Goal: Contribute content

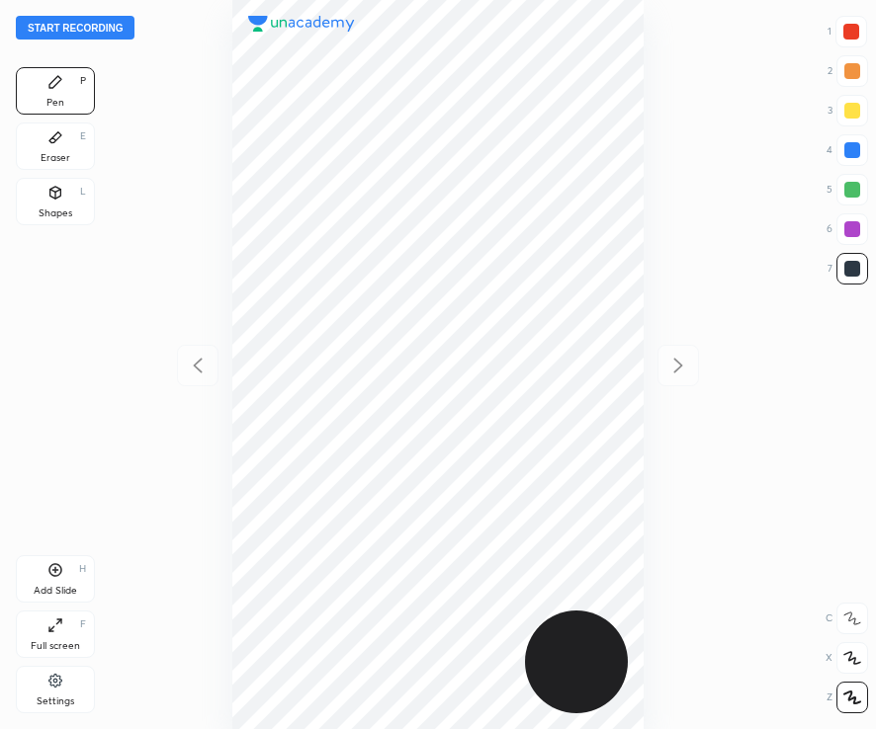
scroll to position [729, 558]
click at [853, 34] on div at bounding box center [851, 32] width 16 height 16
click at [104, 25] on button "Start recording" at bounding box center [75, 28] width 119 height 24
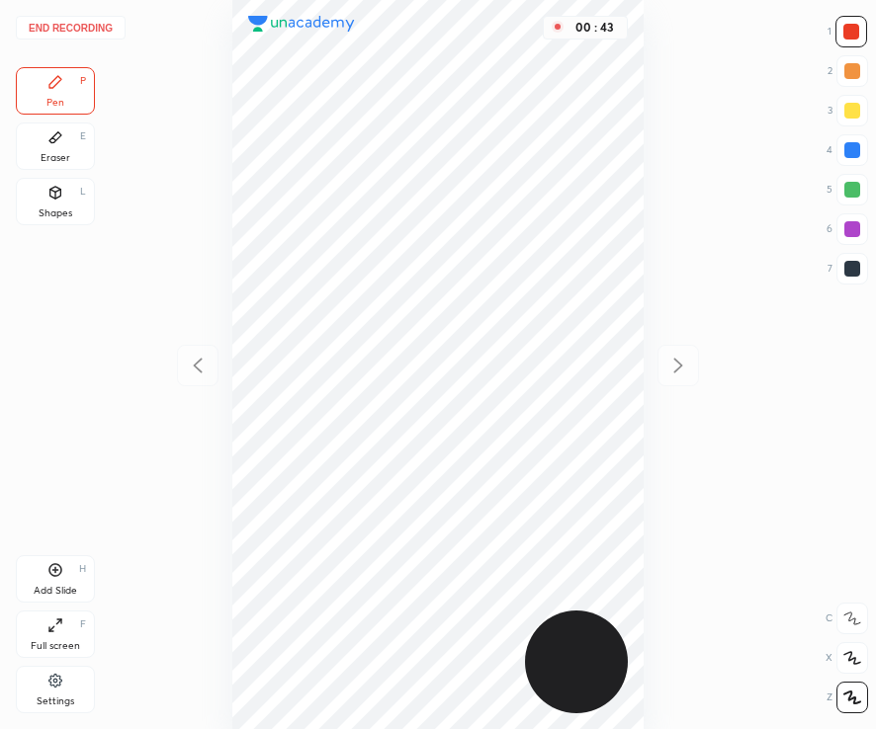
click at [854, 275] on div at bounding box center [852, 269] width 16 height 16
click at [59, 578] on icon at bounding box center [55, 570] width 16 height 16
click at [856, 30] on div at bounding box center [851, 32] width 16 height 16
click at [53, 207] on div "Shapes L" at bounding box center [55, 201] width 79 height 47
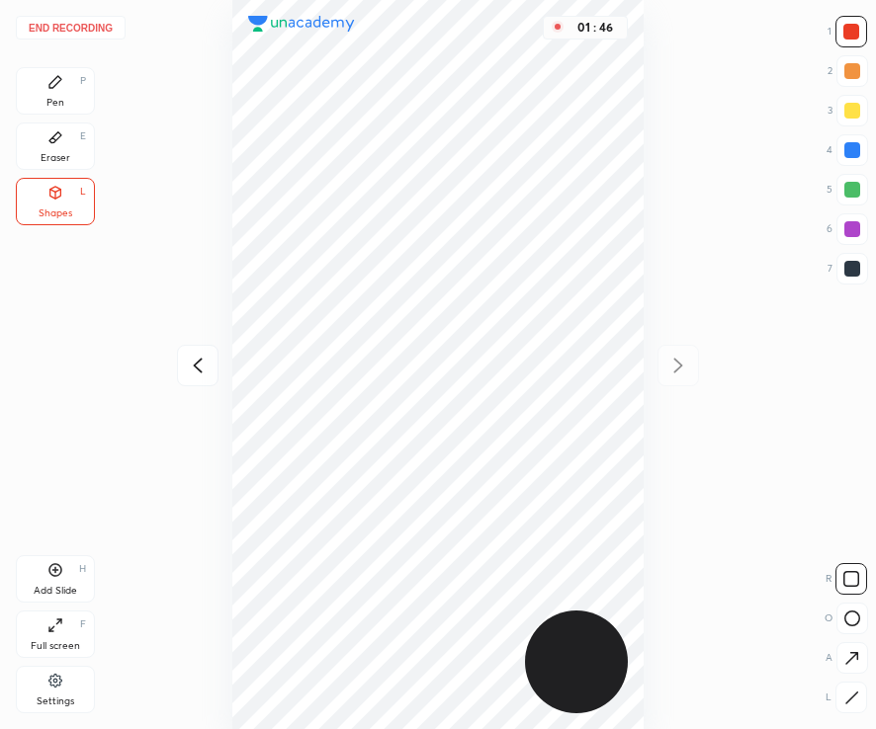
click at [74, 92] on div "Pen P" at bounding box center [55, 90] width 79 height 47
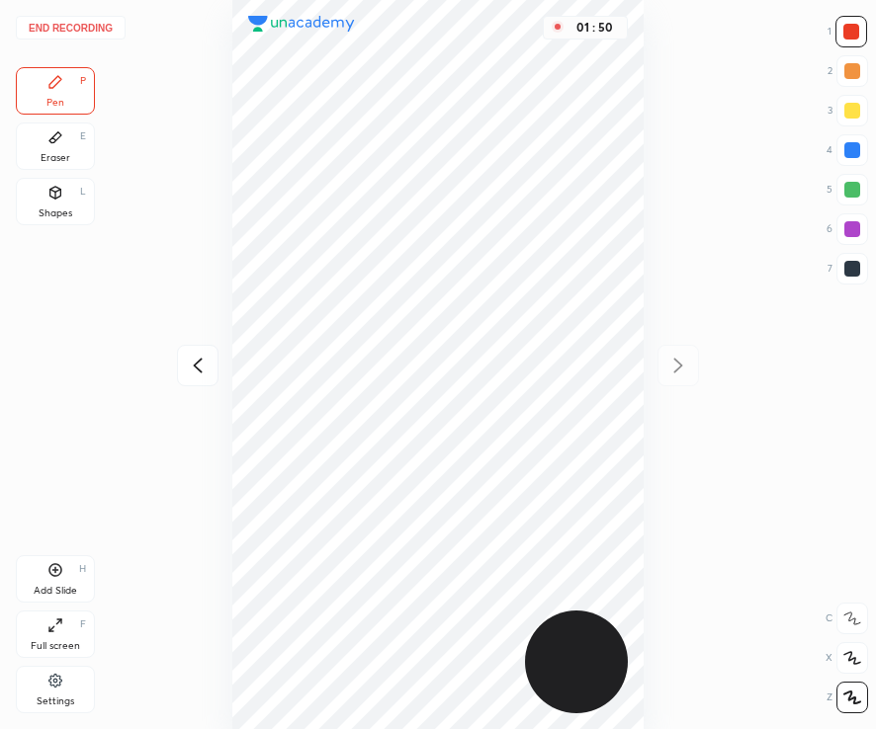
click at [85, 28] on button "End recording" at bounding box center [71, 28] width 110 height 24
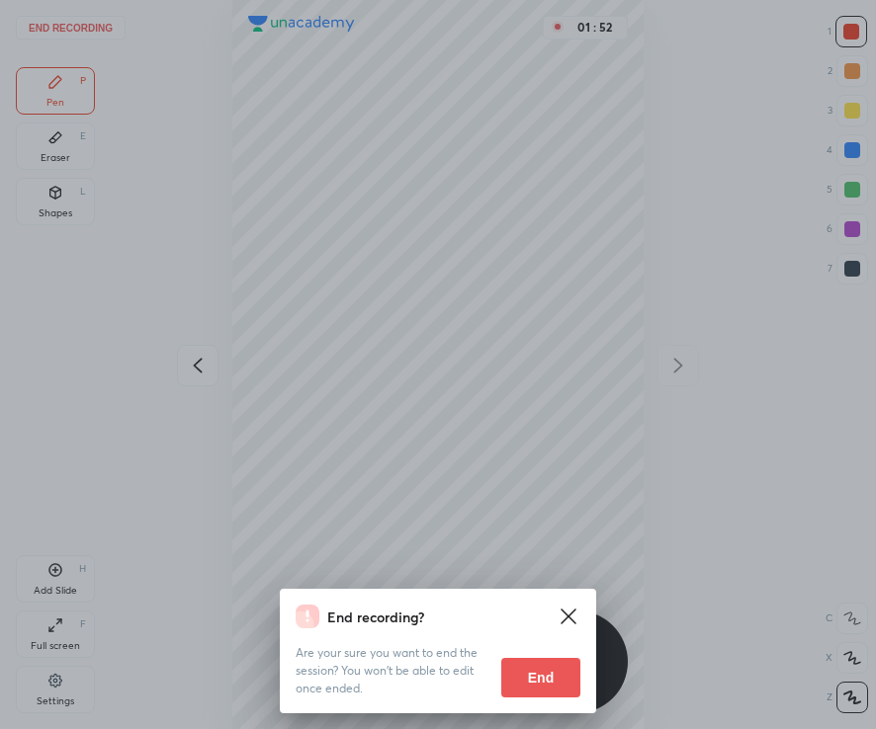
click at [560, 683] on button "End" at bounding box center [540, 678] width 79 height 40
